Goal: Information Seeking & Learning: Learn about a topic

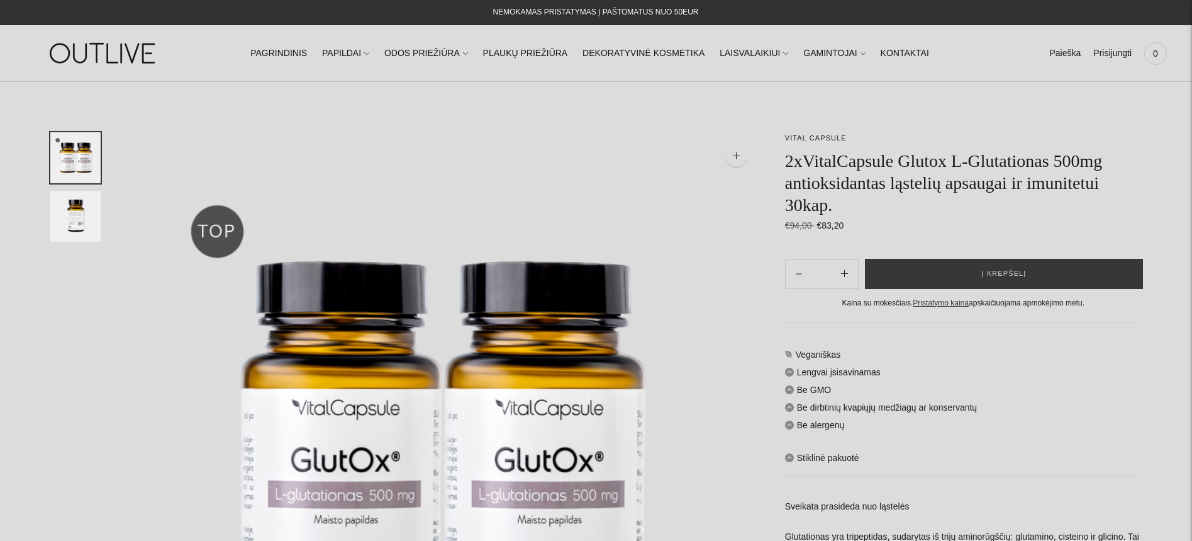
click at [84, 235] on img "Translation missing: en.general.accessibility.image_thumbail" at bounding box center [75, 216] width 50 height 51
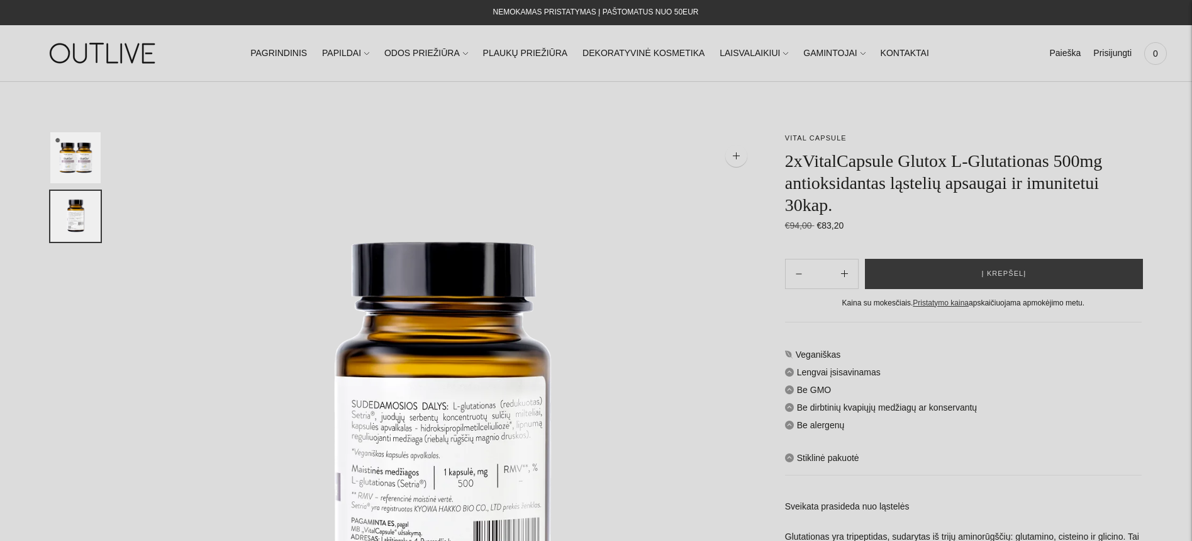
click at [120, 55] on img at bounding box center [103, 52] width 157 height 43
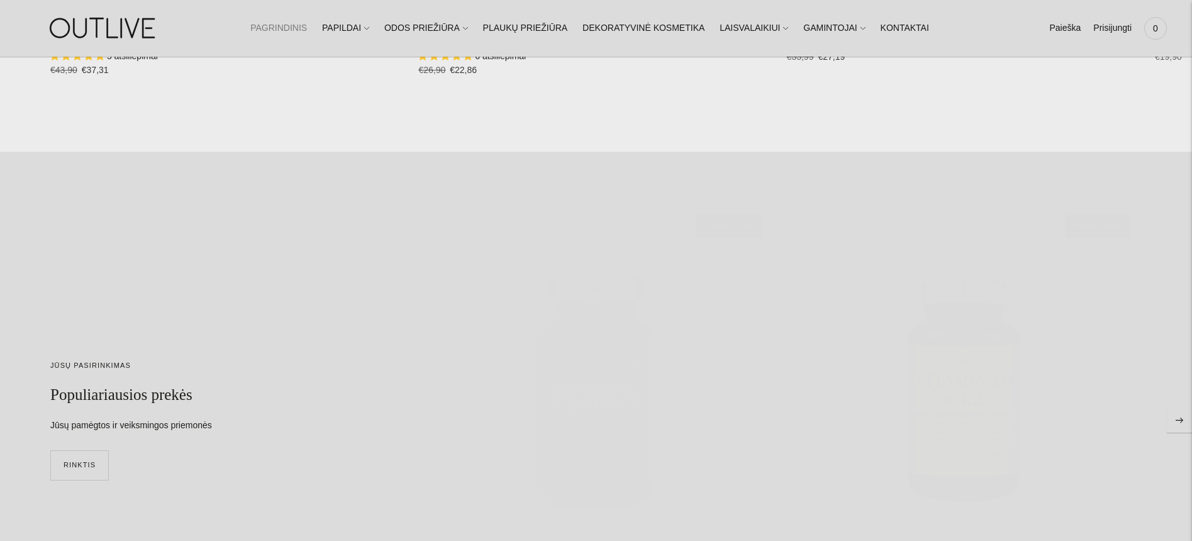
scroll to position [3606, 0]
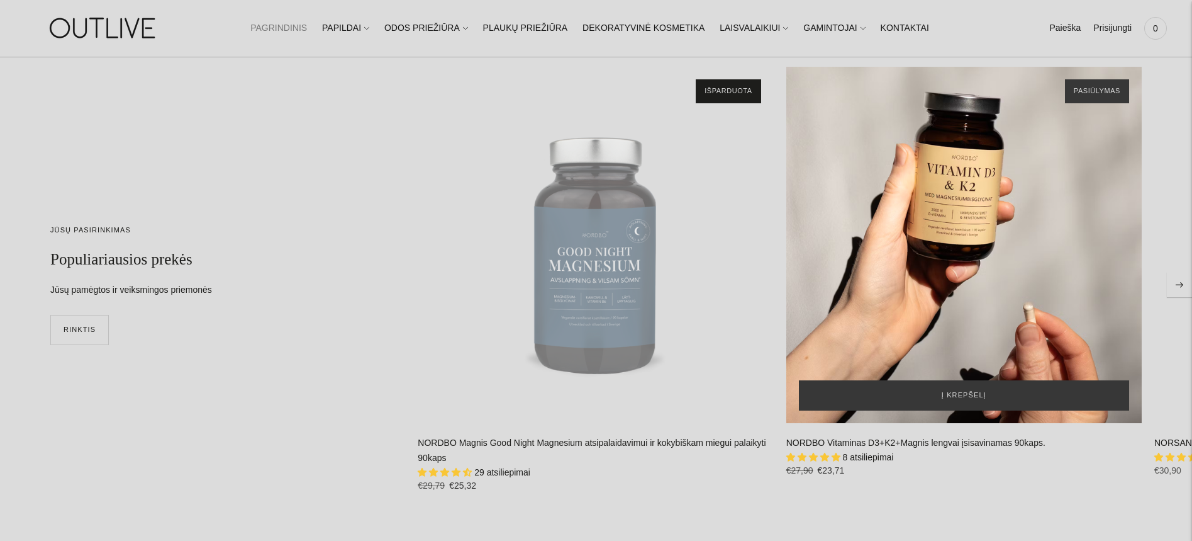
click at [970, 245] on div "NORDBO Vitaminas D3+K2+Magnis lengvai įsisavinamas 90kaps.\a" at bounding box center [965, 245] width 356 height 356
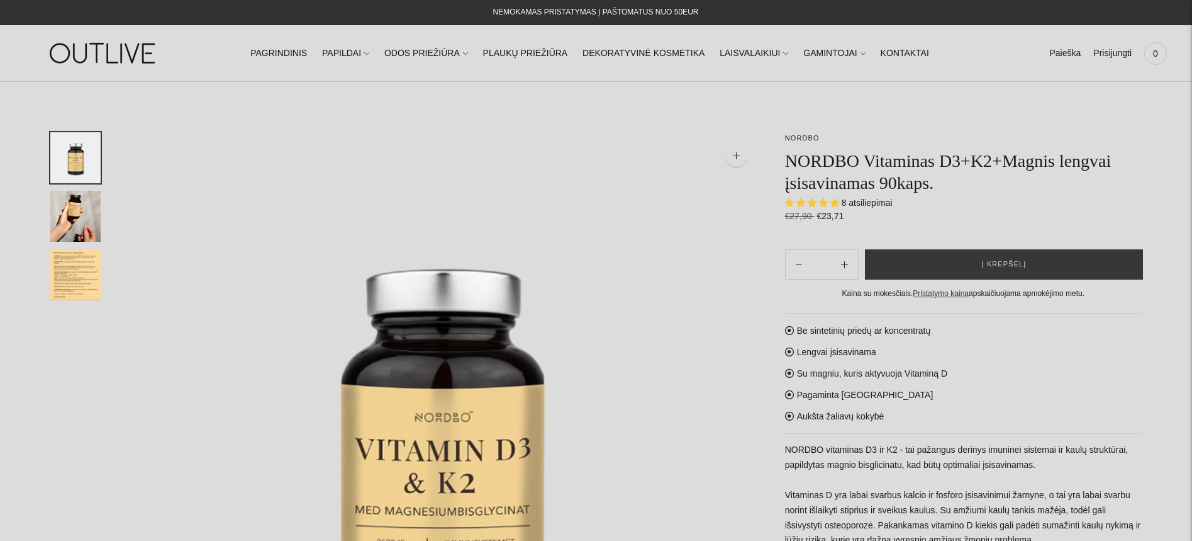
select select "**********"
click at [60, 274] on img "Translation missing: en.general.accessibility.image_thumbail" at bounding box center [75, 274] width 50 height 51
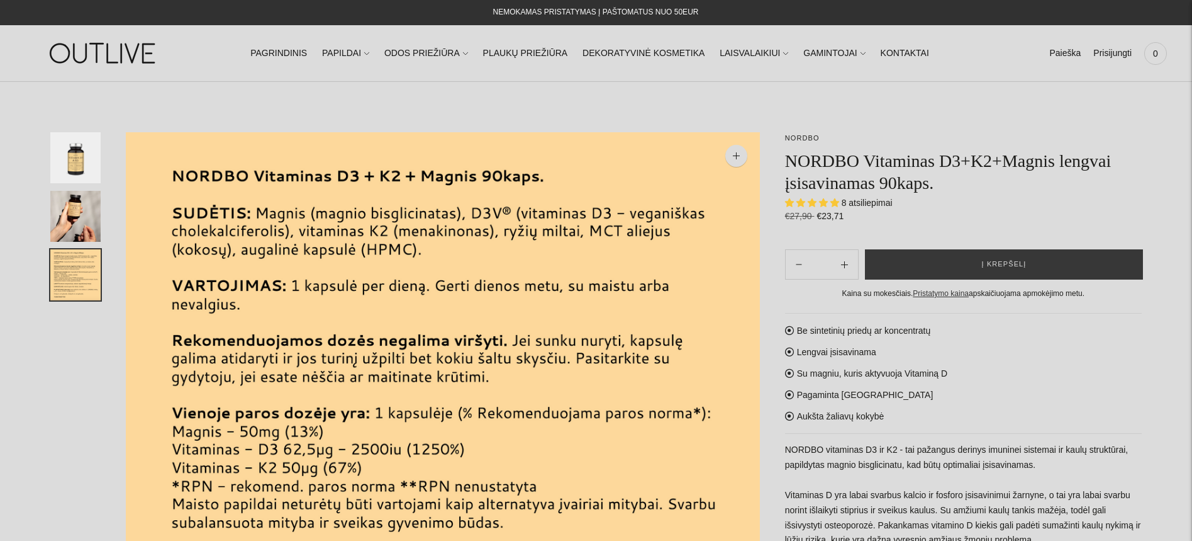
click at [60, 212] on img "Translation missing: en.general.accessibility.image_thumbail" at bounding box center [75, 216] width 50 height 51
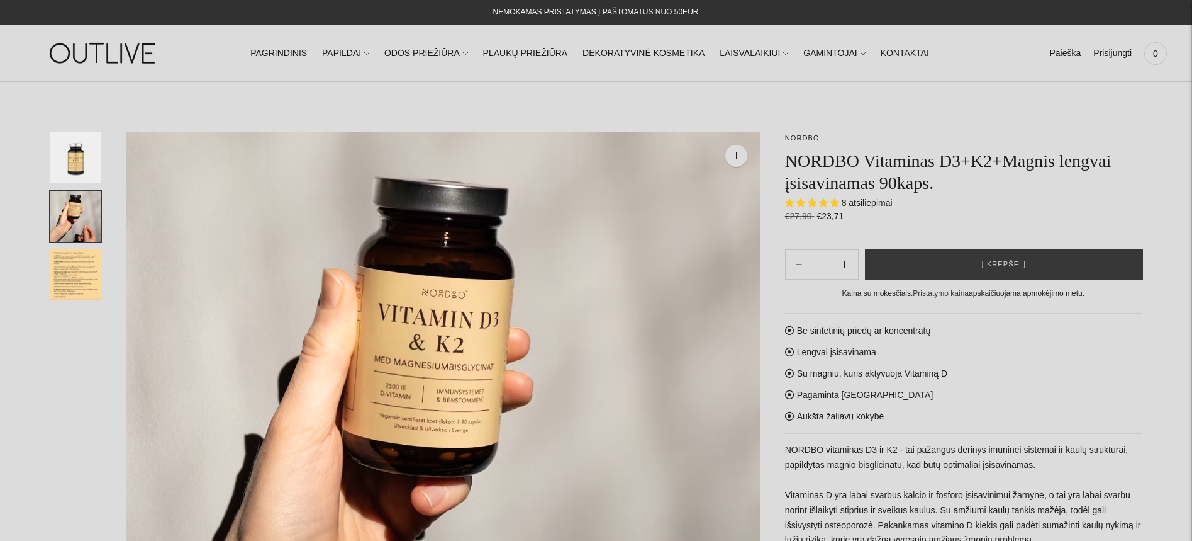
click at [76, 170] on img "Translation missing: en.general.accessibility.image_thumbail" at bounding box center [75, 157] width 50 height 51
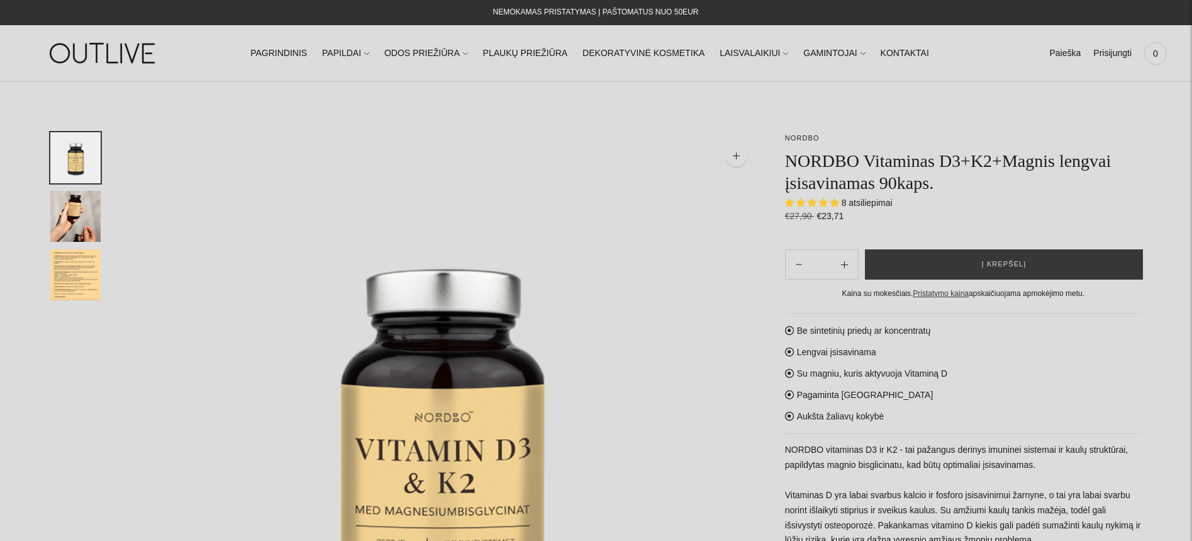
click at [74, 237] on img "Translation missing: en.general.accessibility.image_thumbail" at bounding box center [75, 216] width 50 height 51
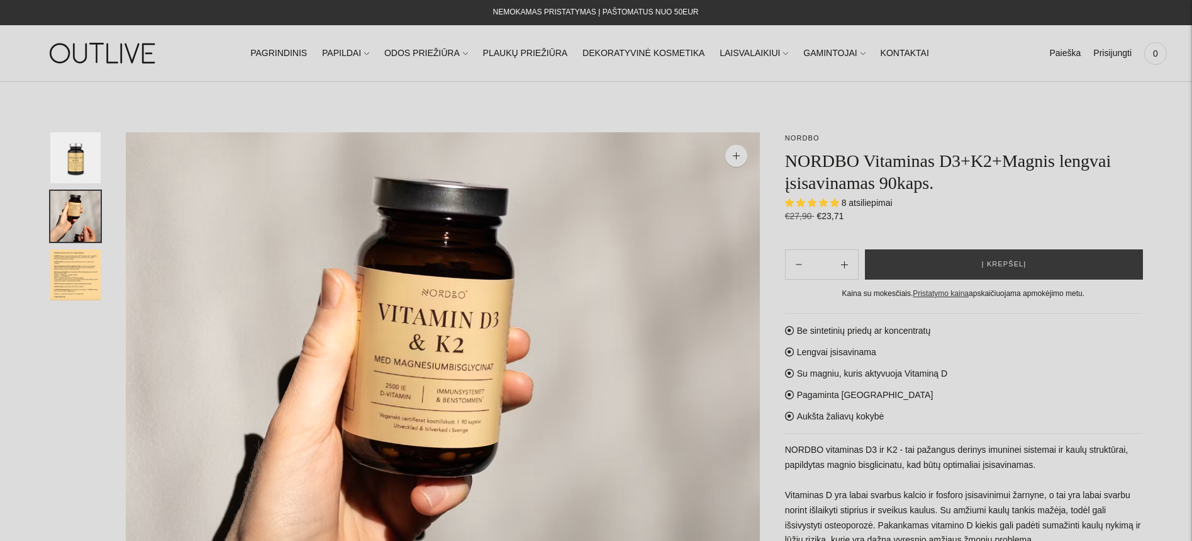
click at [94, 272] on img "Translation missing: en.general.accessibility.image_thumbail" at bounding box center [75, 274] width 50 height 51
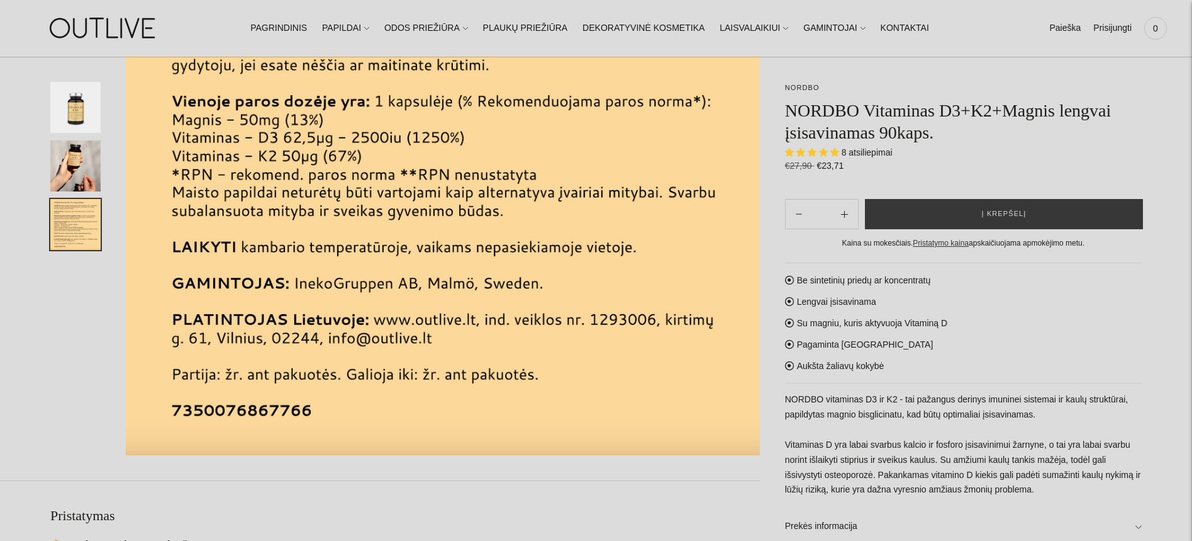
scroll to position [313, 0]
drag, startPoint x: 59, startPoint y: 173, endPoint x: 64, endPoint y: 152, distance: 21.5
click at [59, 173] on img "Translation missing: en.general.accessibility.image_thumbail" at bounding box center [75, 165] width 50 height 51
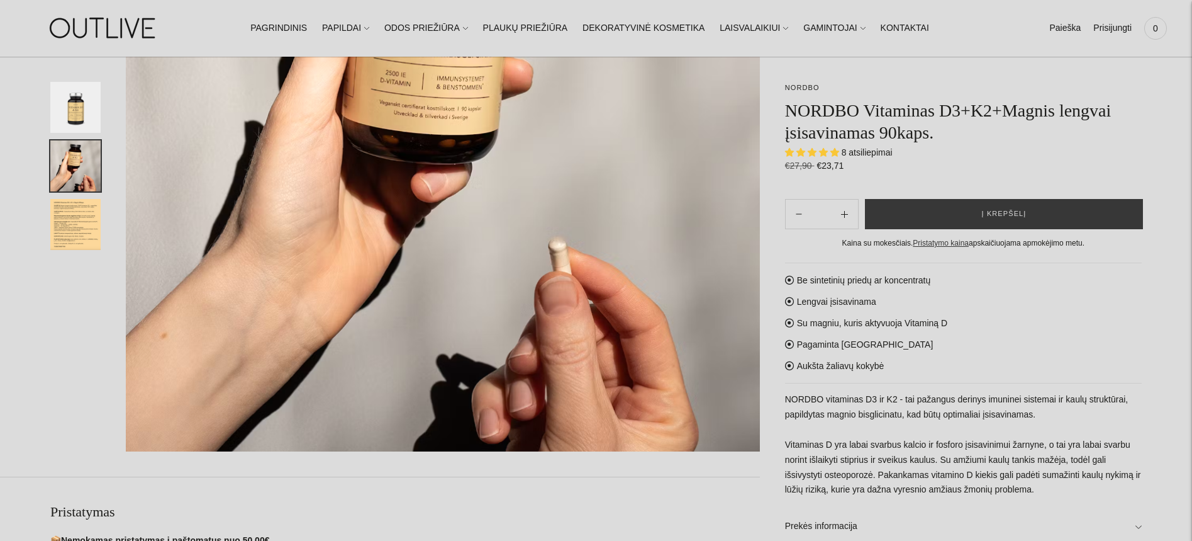
click at [84, 100] on img "Translation missing: en.general.accessibility.image_thumbail" at bounding box center [75, 107] width 50 height 51
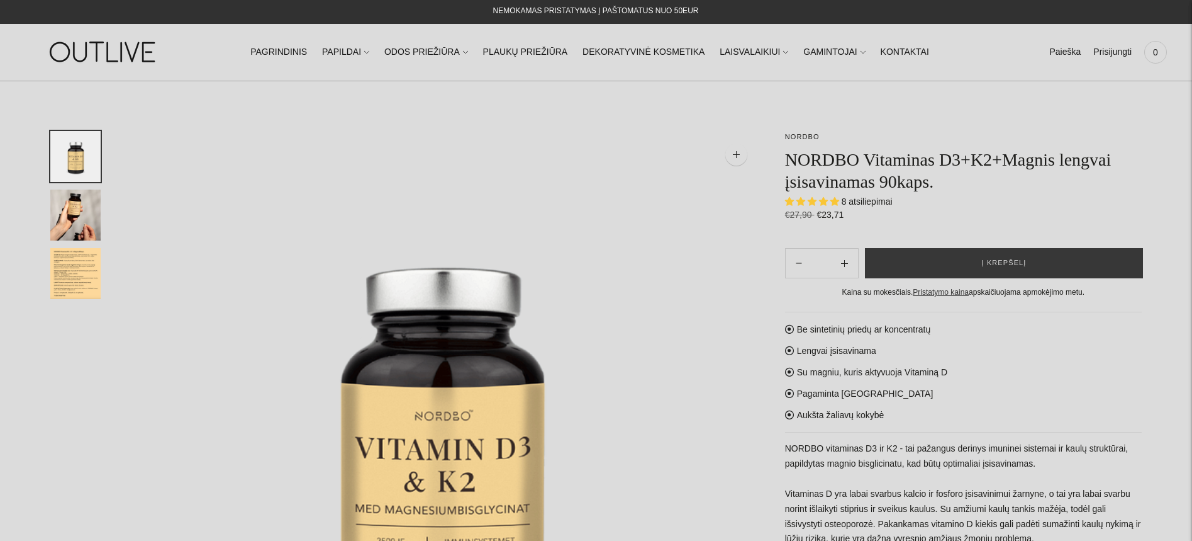
scroll to position [0, 0]
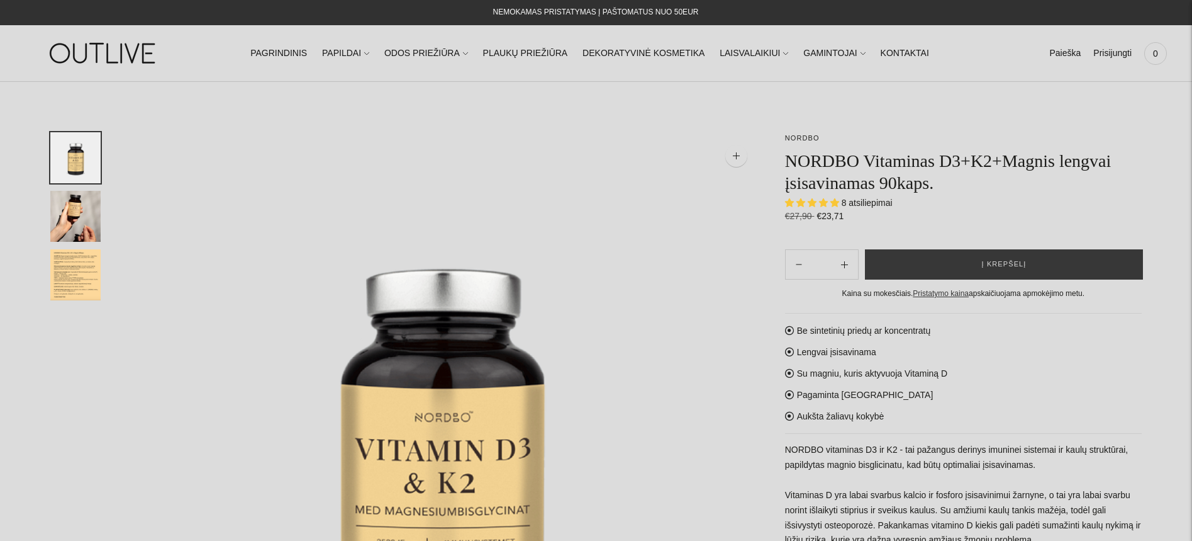
click at [93, 232] on img "Translation missing: en.general.accessibility.image_thumbail" at bounding box center [75, 216] width 50 height 51
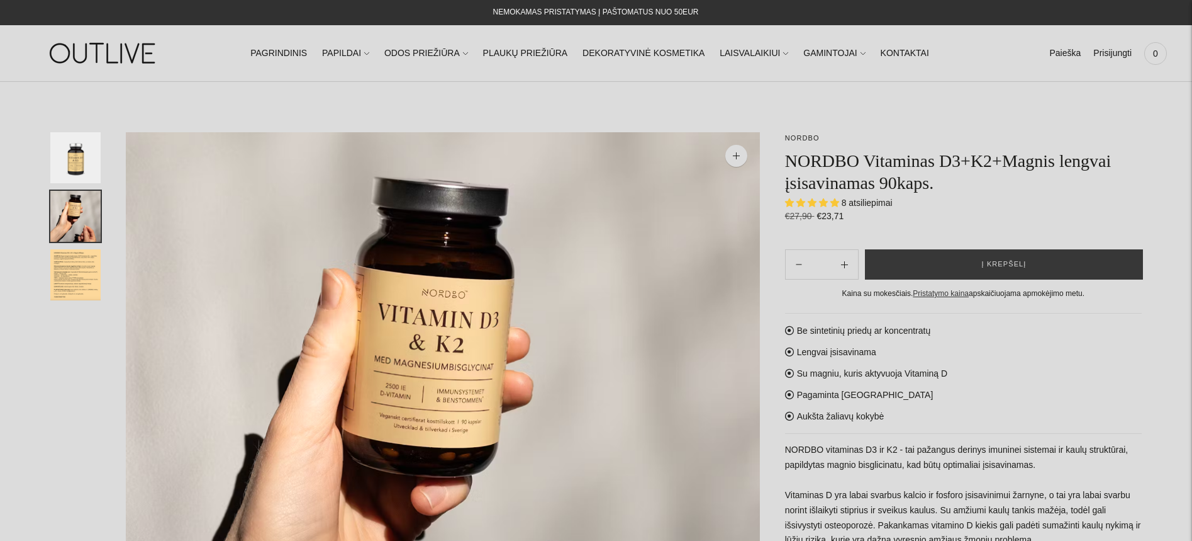
click at [90, 249] on img "Translation missing: en.general.accessibility.image_thumbail" at bounding box center [75, 274] width 50 height 51
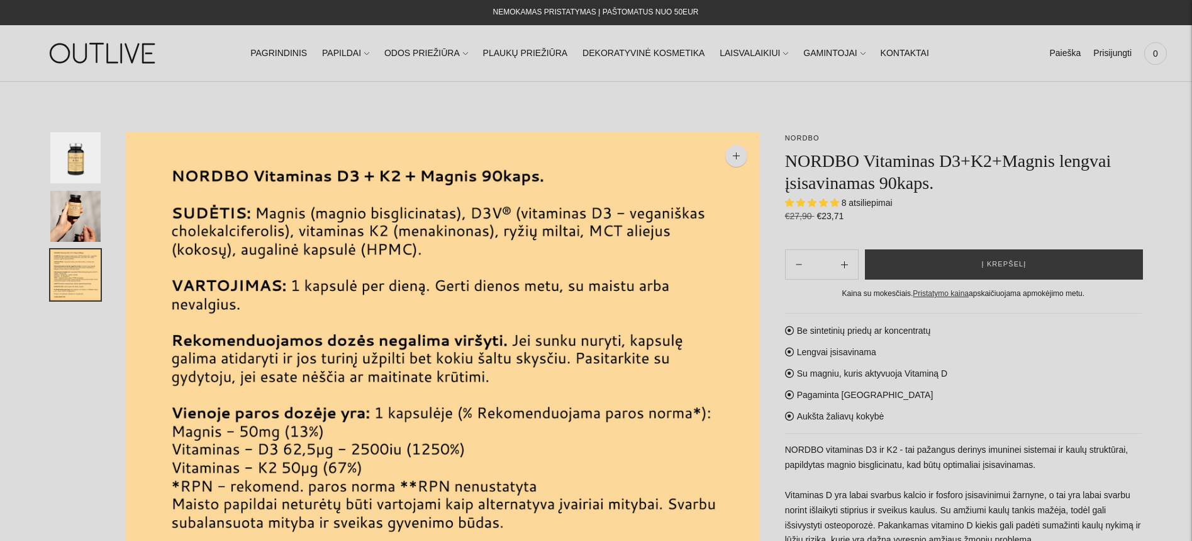
click at [91, 207] on img "Translation missing: en.general.accessibility.image_thumbail" at bounding box center [75, 216] width 50 height 51
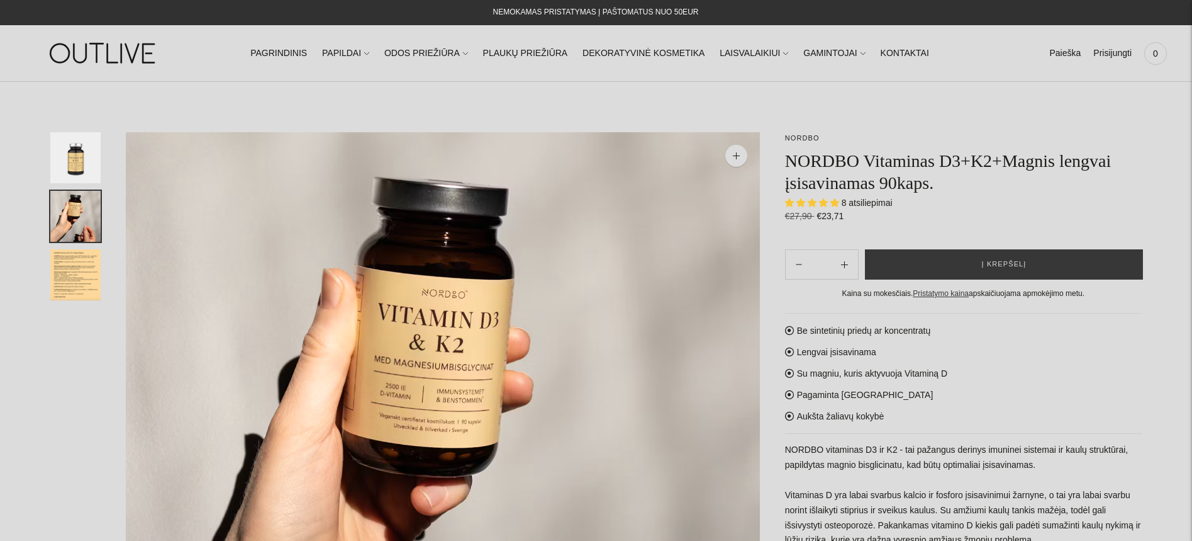
click at [96, 159] on img "Translation missing: en.general.accessibility.image_thumbail" at bounding box center [75, 157] width 50 height 51
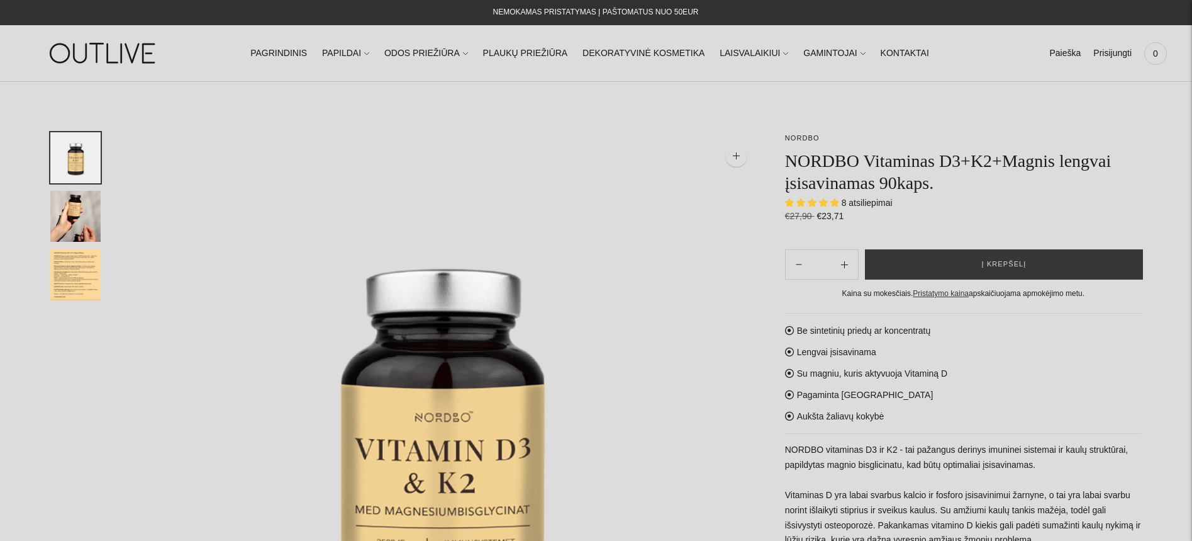
click at [94, 225] on img "Translation missing: en.general.accessibility.image_thumbail" at bounding box center [75, 216] width 50 height 51
